Goal: Task Accomplishment & Management: Use online tool/utility

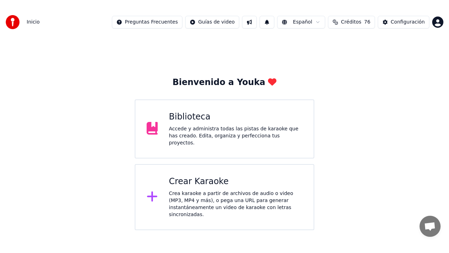
scroll to position [61, 0]
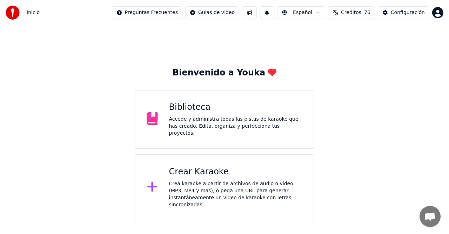
click at [188, 113] on div "Biblioteca" at bounding box center [236, 107] width 134 height 11
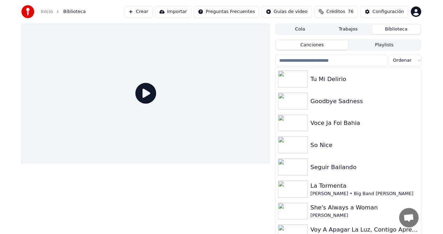
scroll to position [41, 0]
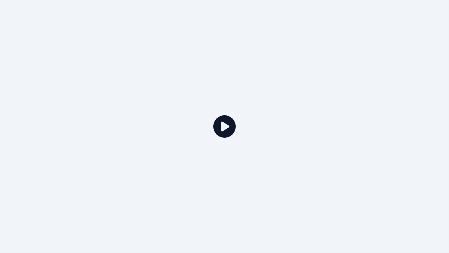
click at [222, 129] on icon at bounding box center [224, 126] width 22 height 22
click at [223, 130] on icon at bounding box center [224, 126] width 22 height 22
click at [236, 129] on div at bounding box center [224, 126] width 449 height 253
click at [268, 121] on div at bounding box center [224, 126] width 449 height 253
click at [431, 4] on div at bounding box center [224, 126] width 449 height 253
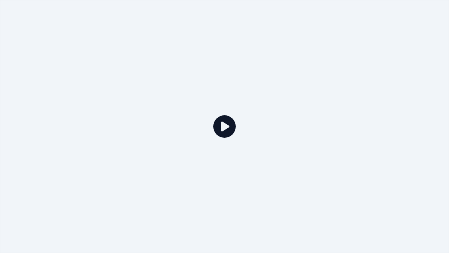
click at [394, 6] on div at bounding box center [224, 126] width 449 height 253
drag, startPoint x: 414, startPoint y: 8, endPoint x: 432, endPoint y: 4, distance: 18.3
click at [417, 8] on div at bounding box center [224, 126] width 449 height 253
click at [449, 2] on div at bounding box center [224, 126] width 449 height 253
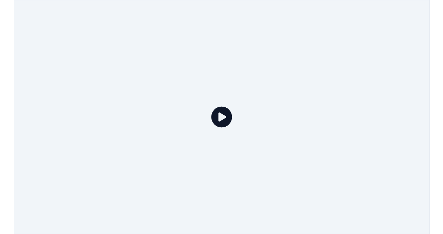
scroll to position [61, 0]
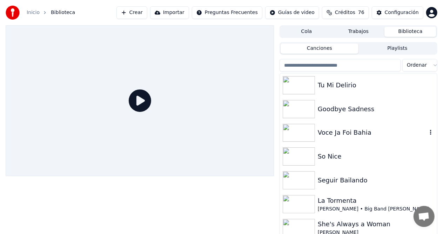
click at [311, 134] on img at bounding box center [299, 133] width 32 height 18
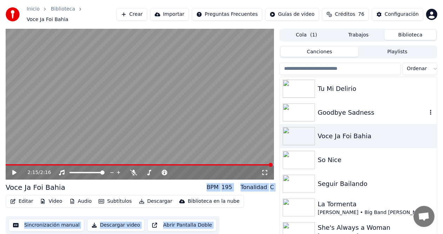
click at [333, 108] on div "Goodbye Sadness" at bounding box center [372, 113] width 109 height 10
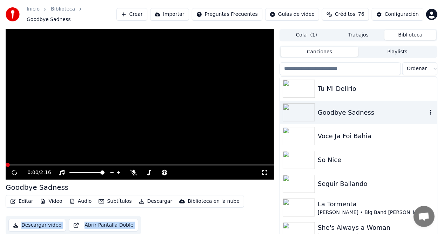
click at [332, 102] on div "Goodbye Sadness" at bounding box center [358, 113] width 157 height 24
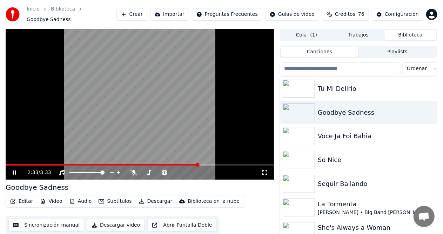
click at [198, 164] on span at bounding box center [140, 164] width 268 height 1
click at [191, 160] on video at bounding box center [140, 104] width 268 height 151
click at [179, 164] on span at bounding box center [93, 164] width 174 height 1
click at [161, 164] on span at bounding box center [93, 164] width 174 height 1
click at [365, 89] on div "Tu Mi Delirio" at bounding box center [372, 89] width 109 height 10
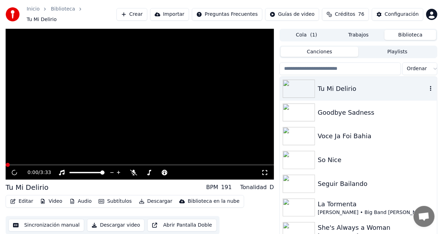
click at [365, 89] on div "Tu Mi Delirio" at bounding box center [372, 89] width 109 height 10
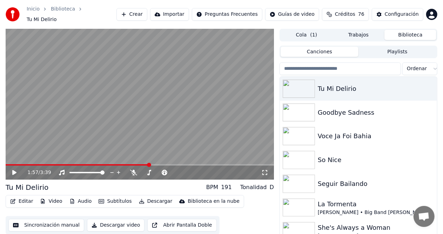
click at [147, 8] on button "Crear" at bounding box center [131, 14] width 31 height 13
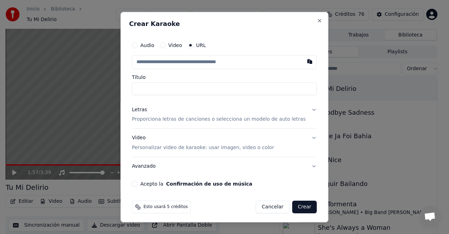
drag, startPoint x: 171, startPoint y: 62, endPoint x: 178, endPoint y: 65, distance: 7.7
click at [171, 63] on input "text" at bounding box center [224, 62] width 185 height 14
drag, startPoint x: 300, startPoint y: 62, endPoint x: 299, endPoint y: 72, distance: 10.6
click at [303, 62] on button "button" at bounding box center [310, 61] width 14 height 13
type input "**********"
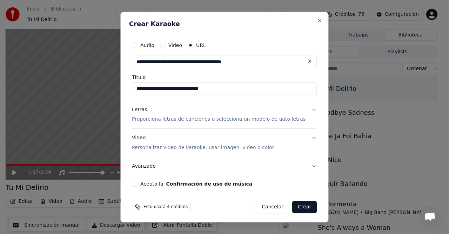
type input "**********"
click at [303, 109] on button "Letras Proporciona letras de canciones o selecciona un modelo de auto letras" at bounding box center [224, 114] width 185 height 28
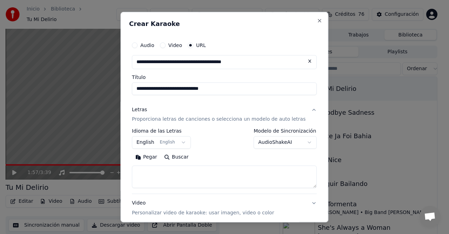
click at [185, 141] on button "English English" at bounding box center [161, 142] width 59 height 13
click at [185, 142] on button "English English" at bounding box center [161, 142] width 59 height 13
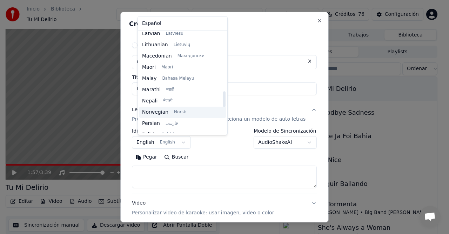
scroll to position [433, 0]
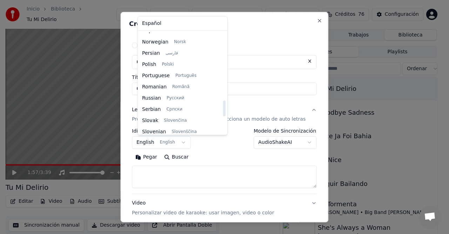
select select "**"
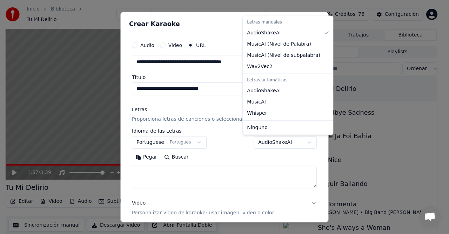
click at [300, 140] on body "Inicio Biblioteca Tu Mi Delirio Crear Importar Preguntas Frecuentes Guías de vi…" at bounding box center [221, 117] width 443 height 234
select select "*******"
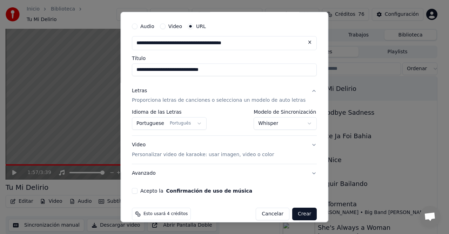
scroll to position [28, 0]
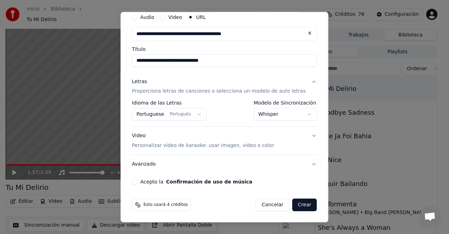
click at [301, 135] on button "Video Personalizar video de karaoke: usar imagen, video o color" at bounding box center [224, 141] width 185 height 28
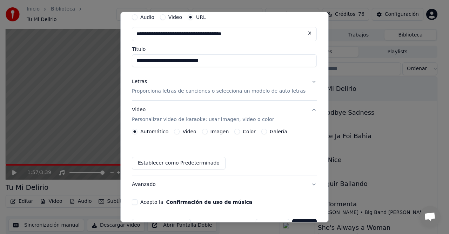
click at [266, 130] on button "Galería" at bounding box center [264, 132] width 6 height 6
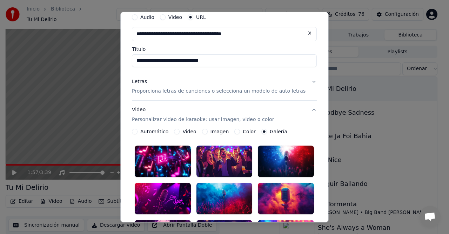
scroll to position [63, 0]
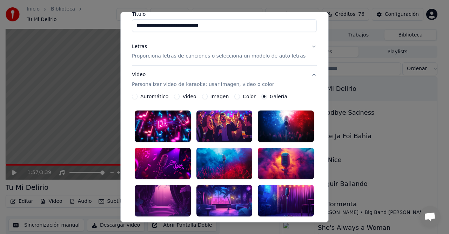
click at [268, 158] on div at bounding box center [286, 164] width 56 height 32
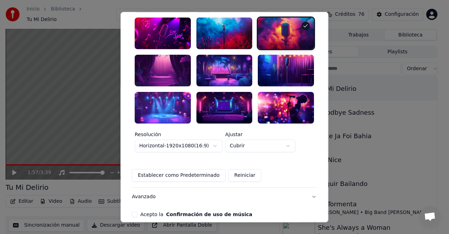
scroll to position [213, 0]
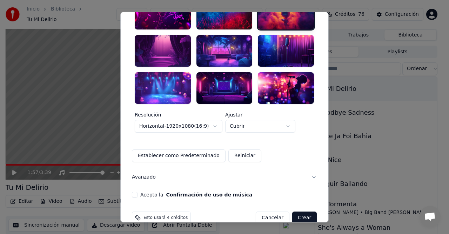
click at [138, 192] on button "Acepto la Confirmación de uso de música" at bounding box center [135, 195] width 6 height 6
click at [300, 212] on button "Crear" at bounding box center [304, 218] width 25 height 13
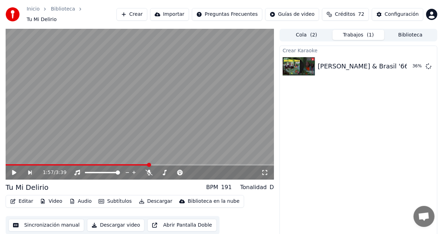
click at [147, 14] on button "Crear" at bounding box center [131, 14] width 31 height 13
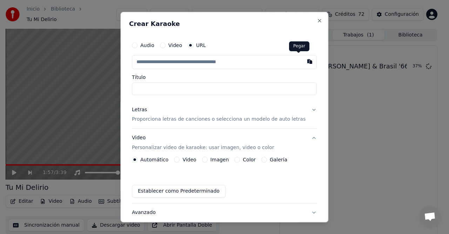
click at [303, 65] on button "button" at bounding box center [310, 61] width 14 height 13
type input "**********"
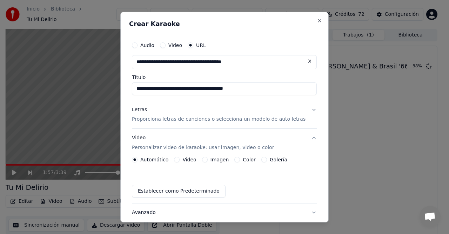
type input "**********"
click at [151, 120] on p "Proporciona letras de canciones o selecciona un modelo de auto letras" at bounding box center [219, 119] width 174 height 7
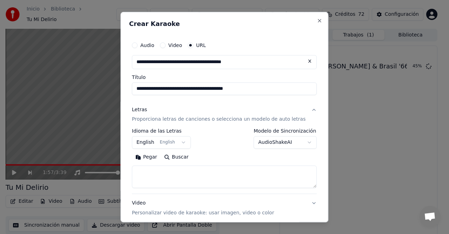
click at [299, 141] on button "AudioShakeAI" at bounding box center [285, 142] width 63 height 13
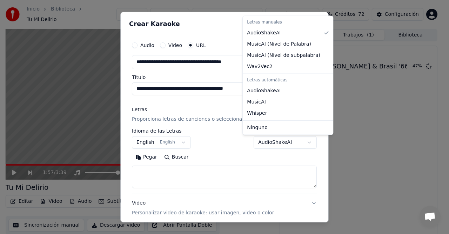
select select "**********"
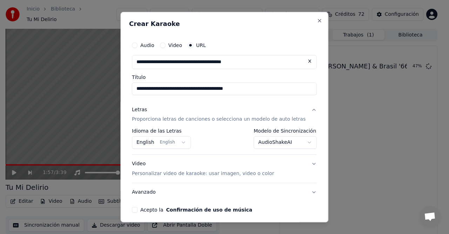
scroll to position [28, 0]
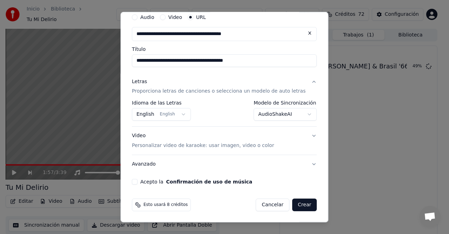
click at [138, 180] on button "Acepto la Confirmación de uso de música" at bounding box center [135, 182] width 6 height 6
click at [303, 136] on button "Video Personalizar video de karaoke: usar imagen, video o color" at bounding box center [224, 141] width 185 height 28
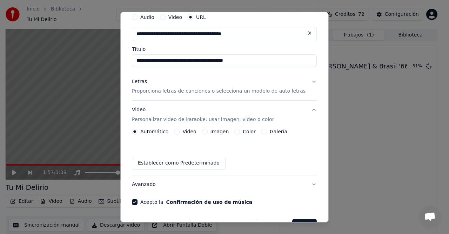
click at [264, 133] on button "Galería" at bounding box center [264, 132] width 6 height 6
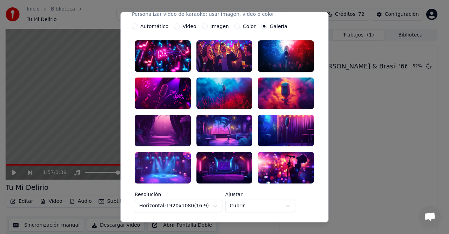
scroll to position [98, 0]
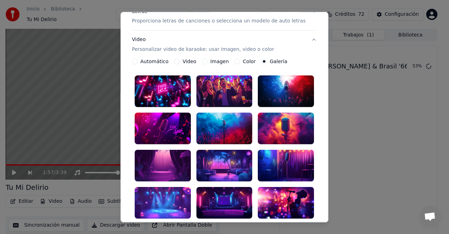
click at [238, 129] on div at bounding box center [224, 129] width 56 height 32
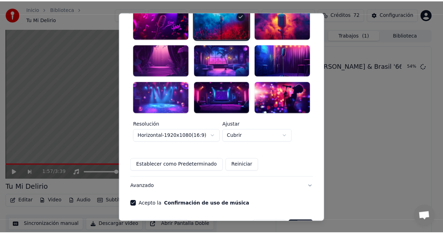
scroll to position [213, 0]
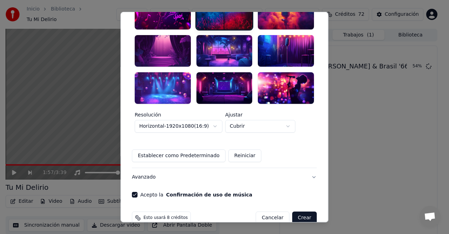
click at [294, 212] on button "Crear" at bounding box center [304, 218] width 25 height 13
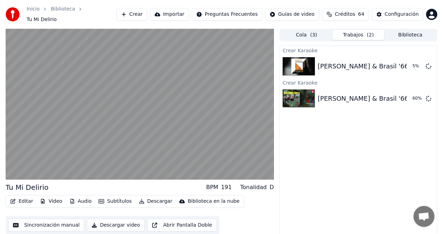
scroll to position [7, 0]
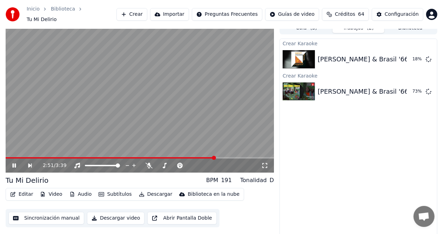
click at [31, 162] on div "2:51 / 3:39" at bounding box center [139, 165] width 263 height 7
click at [13, 164] on icon at bounding box center [15, 165] width 4 height 4
click at [13, 163] on icon at bounding box center [15, 165] width 4 height 4
click at [14, 163] on icon at bounding box center [19, 166] width 16 height 6
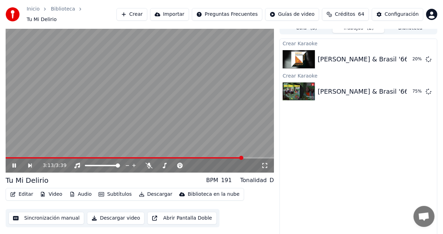
click at [14, 163] on icon at bounding box center [19, 166] width 16 height 6
click at [17, 163] on icon at bounding box center [19, 166] width 16 height 6
click at [14, 163] on icon at bounding box center [19, 166] width 16 height 6
click at [15, 163] on icon at bounding box center [15, 165] width 4 height 4
click at [16, 163] on icon at bounding box center [19, 166] width 16 height 6
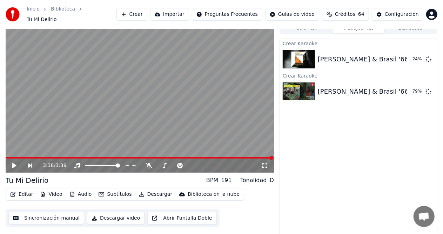
click at [368, 87] on div "[PERSON_NAME] & Brasil '66 - O Pato" at bounding box center [377, 92] width 118 height 10
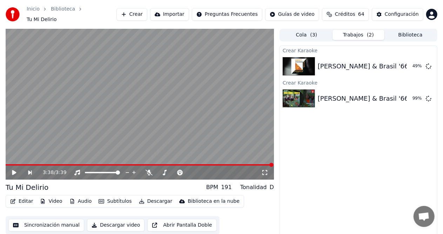
click at [414, 33] on button "Biblioteca" at bounding box center [411, 35] width 52 height 10
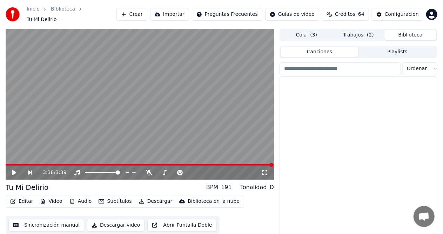
click at [403, 32] on button "Biblioteca" at bounding box center [411, 35] width 52 height 10
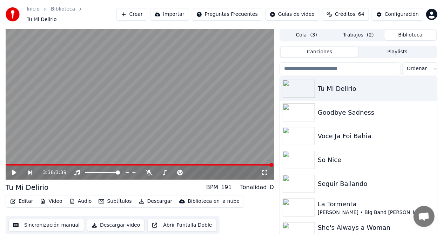
click at [363, 33] on button "Trabajos ( 2 )" at bounding box center [359, 35] width 52 height 10
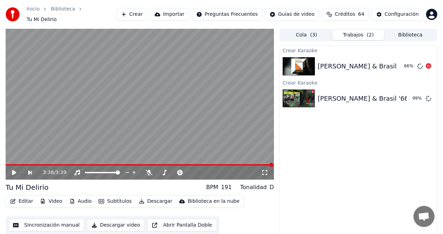
click at [401, 31] on button "Biblioteca" at bounding box center [411, 35] width 52 height 10
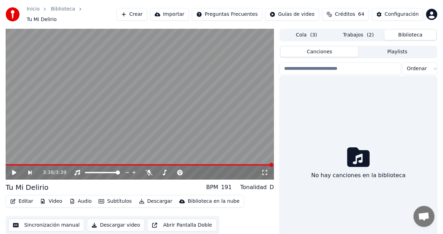
click at [413, 30] on button "Biblioteca" at bounding box center [411, 35] width 52 height 10
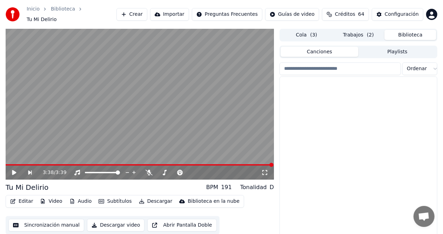
drag, startPoint x: 409, startPoint y: 31, endPoint x: 413, endPoint y: 34, distance: 5.0
click at [413, 34] on button "Biblioteca" at bounding box center [411, 35] width 52 height 10
click at [410, 32] on button "Biblioteca" at bounding box center [411, 35] width 52 height 10
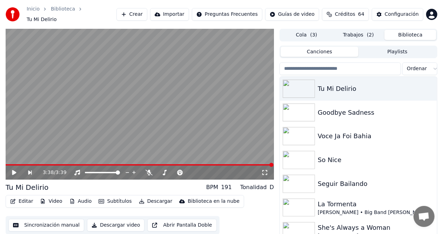
click at [347, 31] on button "Trabajos ( 2 )" at bounding box center [359, 35] width 52 height 10
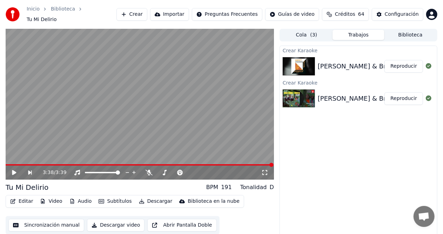
click at [147, 14] on button "Crear" at bounding box center [131, 14] width 31 height 13
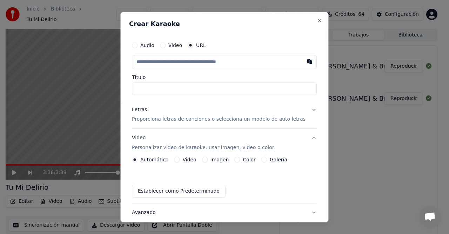
click at [162, 62] on input "text" at bounding box center [224, 62] width 185 height 14
click at [303, 66] on button "button" at bounding box center [310, 61] width 14 height 13
type input "**********"
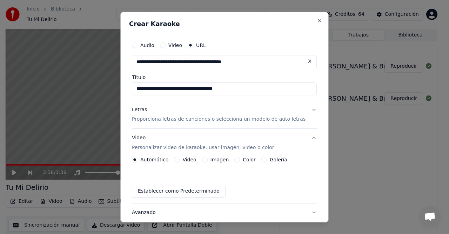
type input "**********"
click at [302, 108] on button "Letras Proporciona letras de canciones o selecciona un modelo de auto letras" at bounding box center [224, 114] width 185 height 28
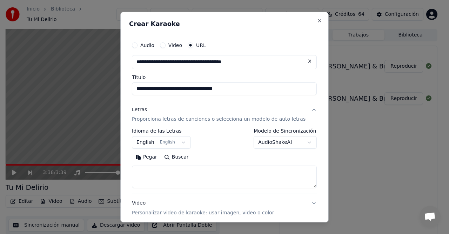
click at [184, 145] on button "English English" at bounding box center [161, 142] width 59 height 13
click at [183, 139] on button "English English" at bounding box center [161, 142] width 59 height 13
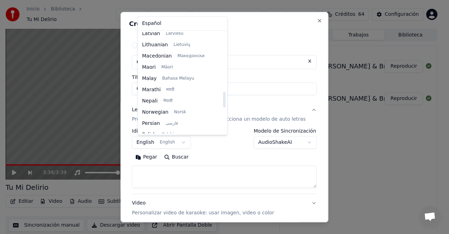
scroll to position [398, 0]
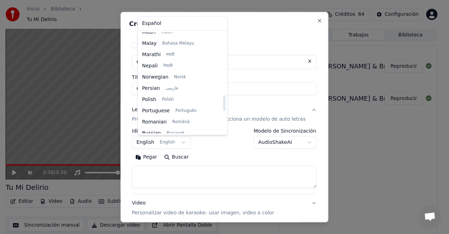
select select "**"
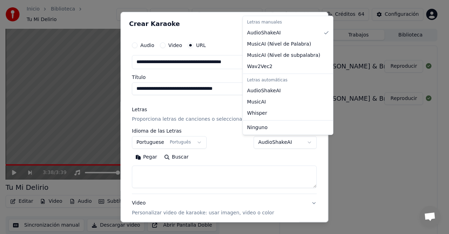
click at [298, 140] on body "Inicio Biblioteca Tu Mi Delirio Crear Importar Preguntas Frecuentes Guías de vi…" at bounding box center [221, 117] width 443 height 234
select select "*******"
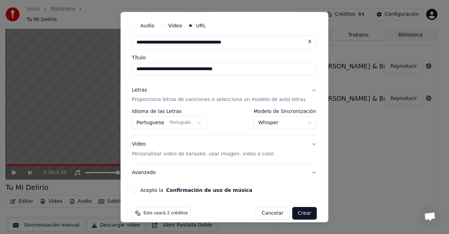
scroll to position [28, 0]
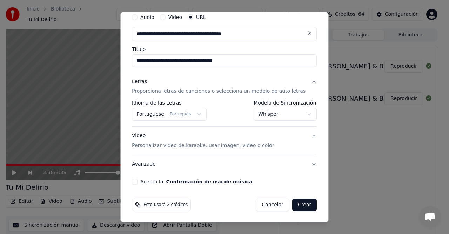
click at [302, 134] on button "Video Personalizar video de karaoke: usar imagen, video o color" at bounding box center [224, 141] width 185 height 28
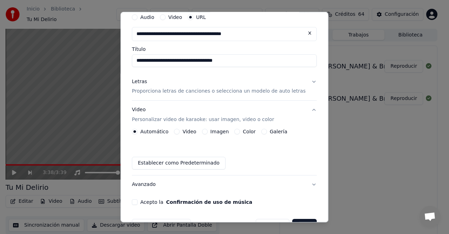
drag, startPoint x: 263, startPoint y: 132, endPoint x: 263, endPoint y: 135, distance: 3.5
click at [263, 132] on button "Galería" at bounding box center [264, 132] width 6 height 6
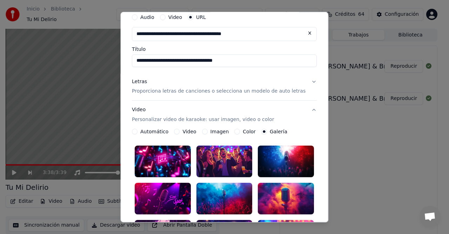
click at [270, 183] on div at bounding box center [286, 199] width 56 height 32
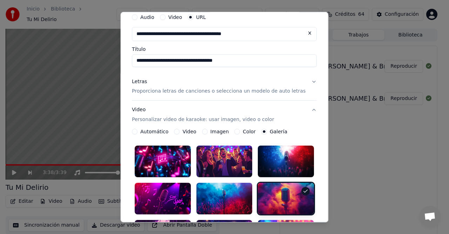
click at [267, 183] on div at bounding box center [286, 199] width 56 height 32
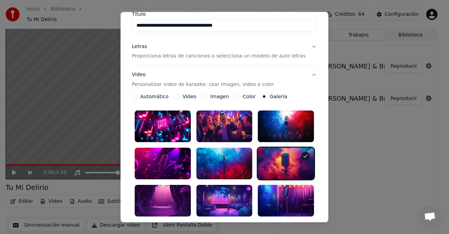
scroll to position [0, 0]
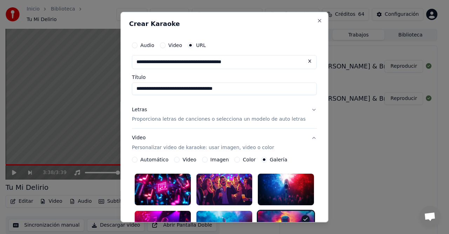
click at [302, 111] on button "Letras Proporciona letras de canciones o selecciona un modelo de auto letras" at bounding box center [224, 114] width 185 height 28
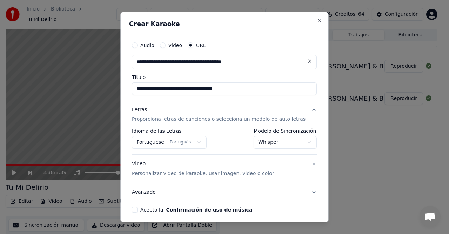
click at [302, 111] on button "Letras Proporciona letras de canciones o selecciona un modelo de auto letras" at bounding box center [224, 114] width 185 height 28
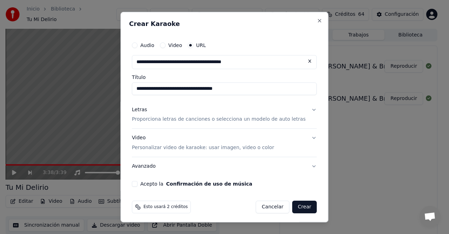
scroll to position [2, 0]
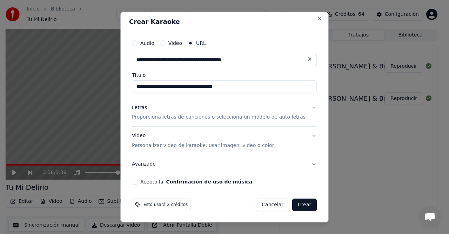
click at [138, 179] on button "Acepto la Confirmación de uso de música" at bounding box center [135, 182] width 6 height 6
click at [295, 205] on button "Crear" at bounding box center [304, 205] width 25 height 13
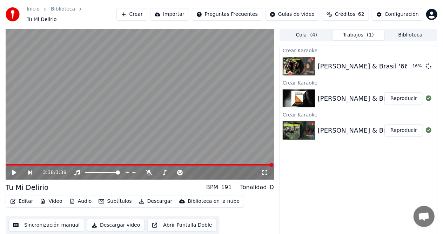
click at [139, 13] on button "Crear" at bounding box center [131, 14] width 31 height 13
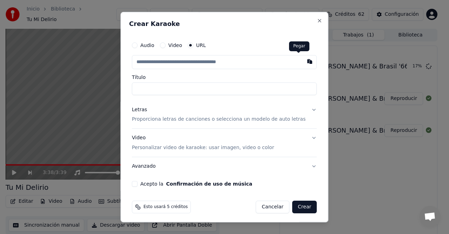
click at [303, 62] on button "button" at bounding box center [310, 61] width 14 height 13
type input "**********"
type input "******"
click at [304, 110] on button "Letras Proporciona letras de canciones o selecciona un modelo de auto letras" at bounding box center [224, 114] width 185 height 28
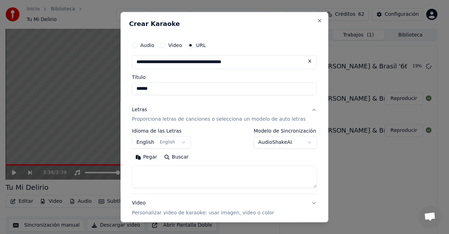
click at [184, 143] on button "English English" at bounding box center [161, 142] width 59 height 13
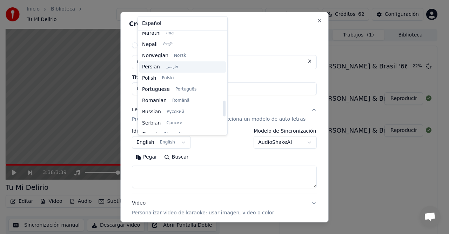
scroll to position [433, 0]
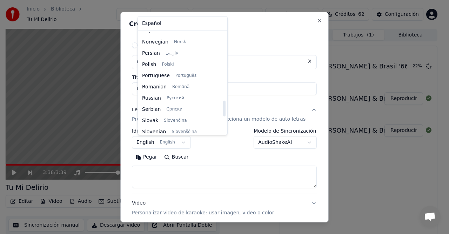
select select "**"
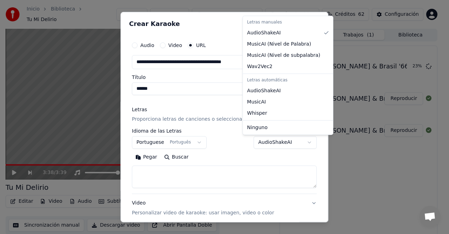
click at [300, 142] on body "Inicio Biblioteca Tu Mi Delirio Crear Importar Preguntas Frecuentes Guías de vi…" at bounding box center [221, 117] width 443 height 234
select select "*******"
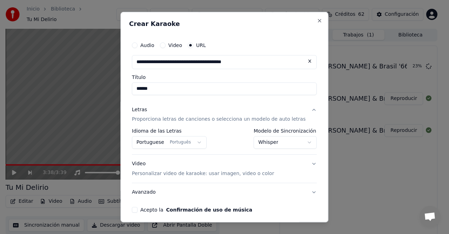
scroll to position [28, 0]
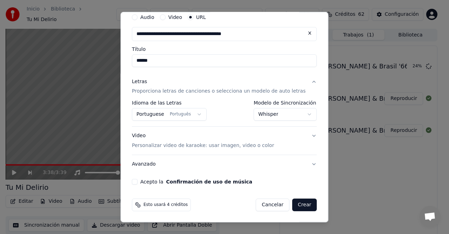
click at [138, 182] on button "Acepto la Confirmación de uso de música" at bounding box center [135, 182] width 6 height 6
click at [292, 207] on button "Crear" at bounding box center [304, 205] width 25 height 13
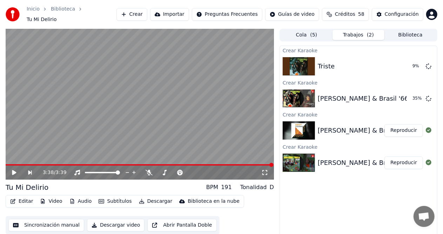
click at [143, 10] on button "Crear" at bounding box center [131, 14] width 31 height 13
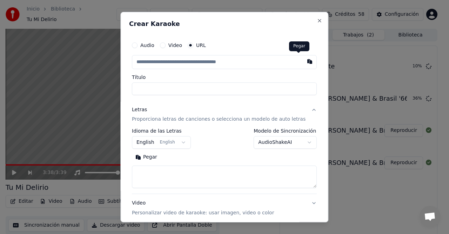
click at [303, 62] on button "button" at bounding box center [310, 61] width 14 height 13
type input "**********"
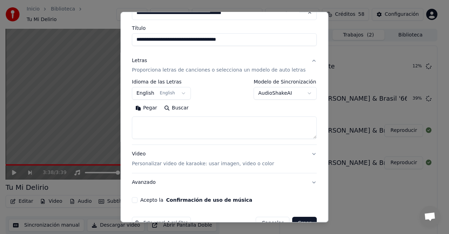
scroll to position [0, 0]
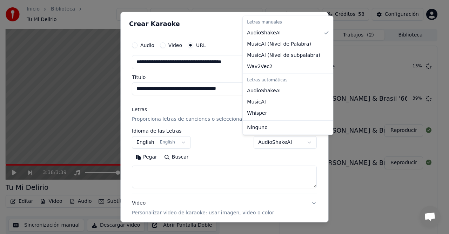
click at [296, 142] on body "Inicio Biblioteca Tu Mi Delirio Crear Importar Preguntas Frecuentes Guías de vi…" at bounding box center [221, 117] width 443 height 234
select select "**********"
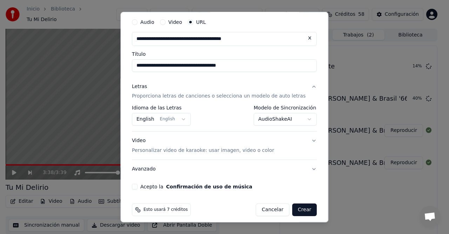
scroll to position [28, 0]
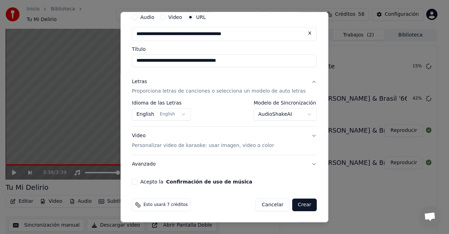
click at [138, 180] on button "Acepto la Confirmación de uso de música" at bounding box center [135, 182] width 6 height 6
click at [302, 162] on button "Avanzado" at bounding box center [224, 164] width 185 height 18
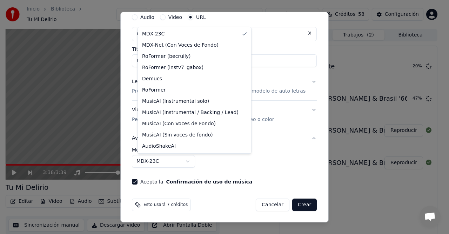
click at [184, 158] on body "Inicio Biblioteca Tu Mi Delirio Crear Importar Preguntas Frecuentes Guías de vi…" at bounding box center [221, 117] width 443 height 234
select select "**********"
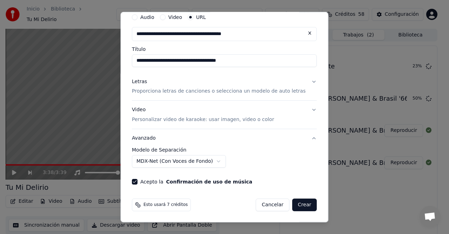
click at [295, 208] on button "Crear" at bounding box center [304, 205] width 25 height 13
